Goal: Information Seeking & Learning: Learn about a topic

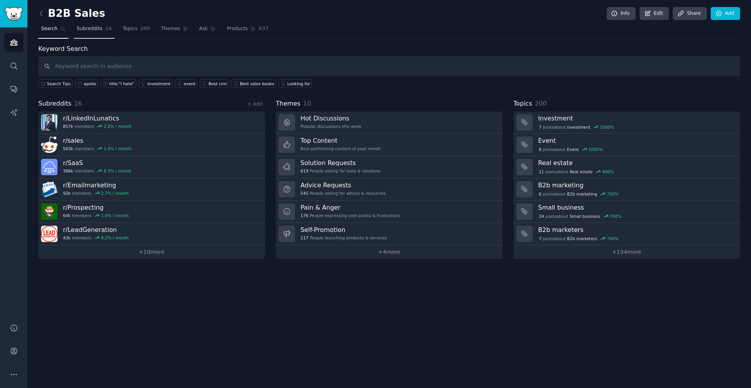
click at [94, 27] on span "Subreddits" at bounding box center [90, 28] width 26 height 7
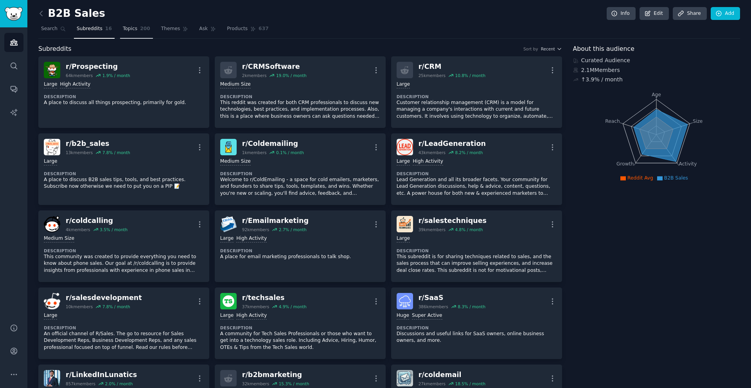
click at [132, 29] on span "Topics" at bounding box center [130, 28] width 14 height 7
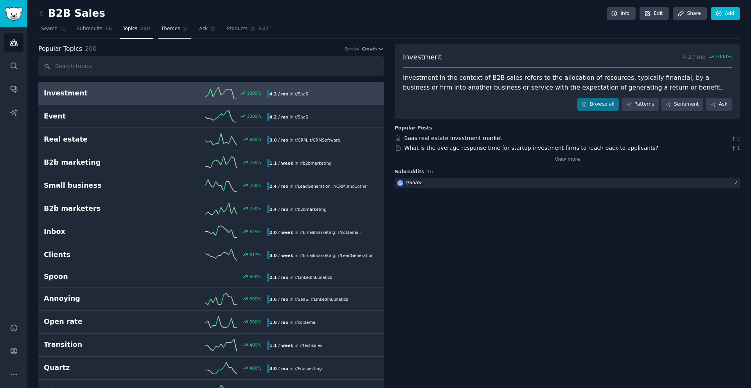
click at [163, 32] on link "Themes" at bounding box center [174, 31] width 33 height 16
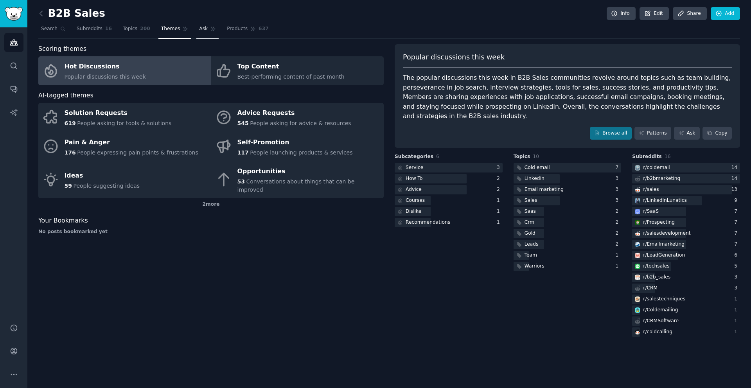
click at [196, 31] on link "Ask" at bounding box center [207, 31] width 22 height 16
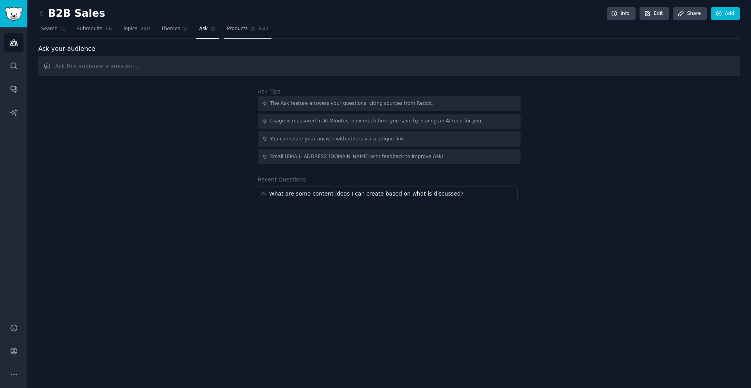
click at [239, 28] on span "Products" at bounding box center [237, 28] width 21 height 7
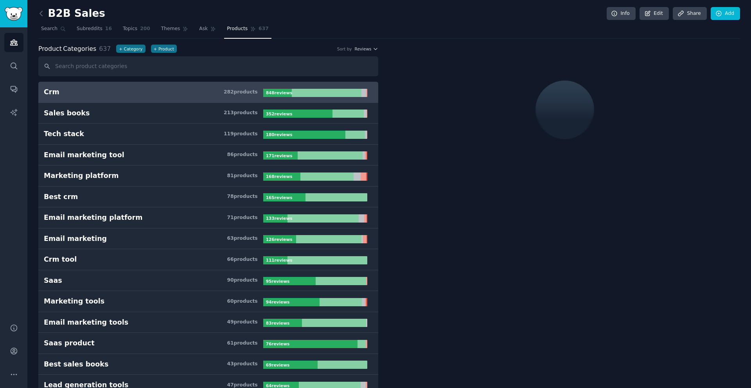
click at [263, 27] on span "637" at bounding box center [264, 28] width 10 height 7
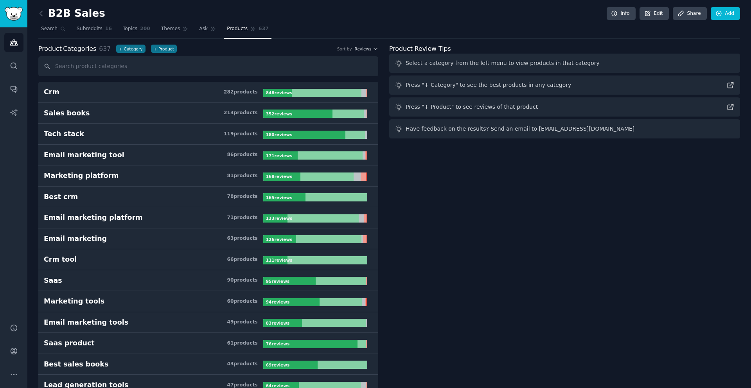
click at [263, 27] on span "637" at bounding box center [264, 28] width 10 height 7
click at [227, 30] on span "Products" at bounding box center [237, 28] width 21 height 7
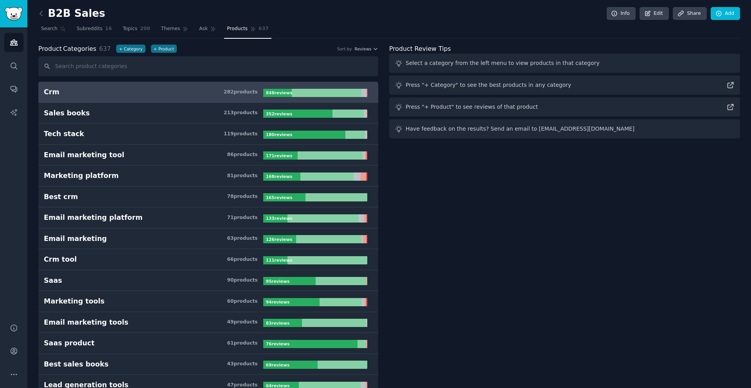
click at [103, 86] on link "Crm 282 product s 848 review s" at bounding box center [208, 92] width 340 height 21
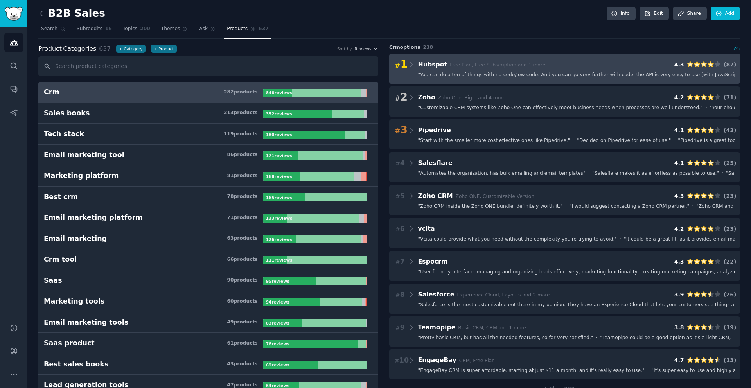
click at [550, 62] on div "# 1 Hubspot Free Plan, Free Subscription and 1 more 4.3 ( 87 )" at bounding box center [565, 64] width 340 height 11
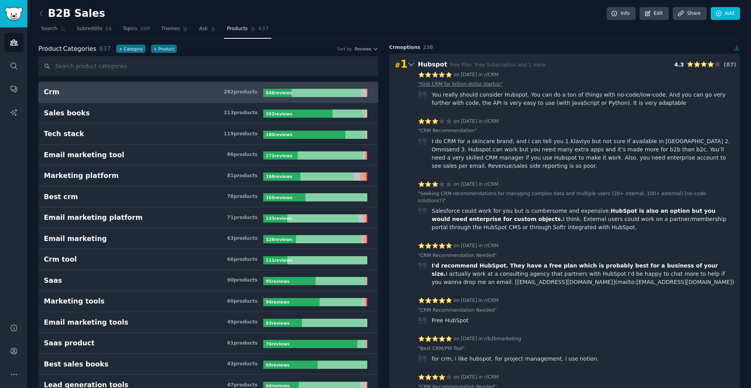
click at [465, 85] on link "" First CRM for billion-dollar startup "" at bounding box center [460, 84] width 85 height 7
click at [432, 129] on link "" CRM Recommendation "" at bounding box center [447, 131] width 59 height 7
